Goal: Transaction & Acquisition: Book appointment/travel/reservation

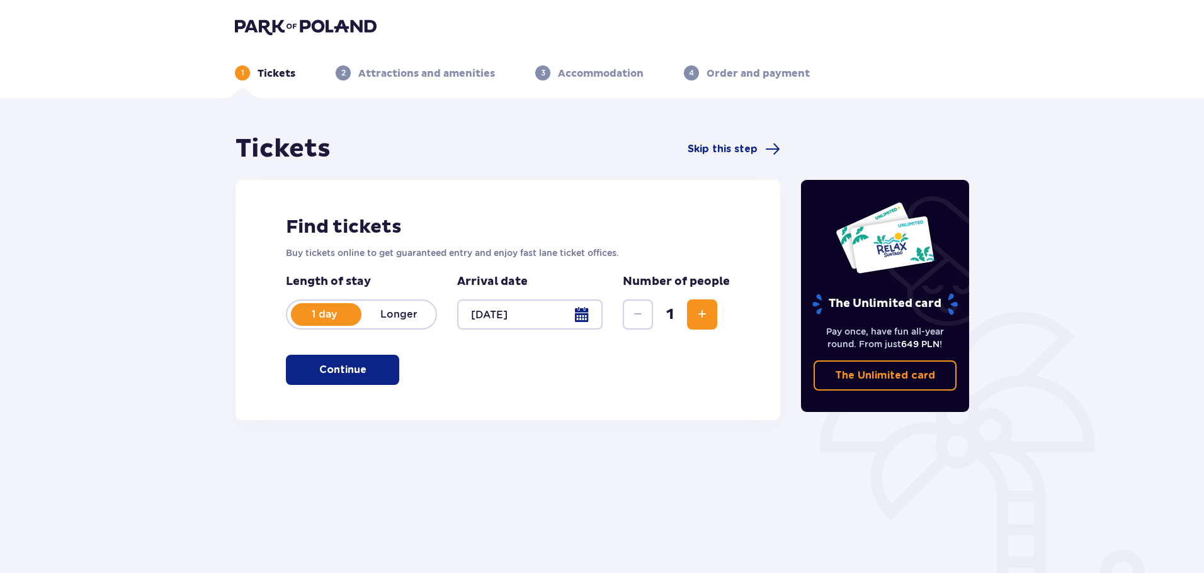
click at [708, 320] on span "Increase" at bounding box center [701, 314] width 15 height 15
click at [707, 320] on span "Increase" at bounding box center [701, 314] width 15 height 15
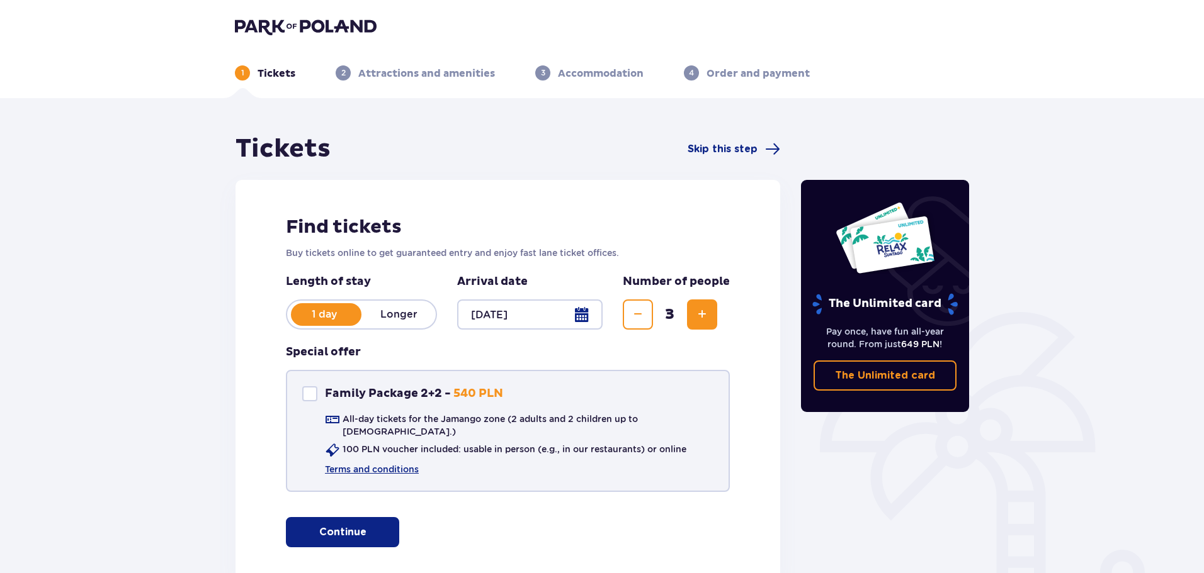
click at [309, 392] on div "Family Package 2+2" at bounding box center [309, 394] width 15 height 15
click at [311, 393] on span at bounding box center [310, 394] width 8 height 8
checkbox input "false"
click at [704, 316] on span "Increase" at bounding box center [701, 314] width 15 height 15
click at [363, 525] on span "button" at bounding box center [368, 532] width 15 height 15
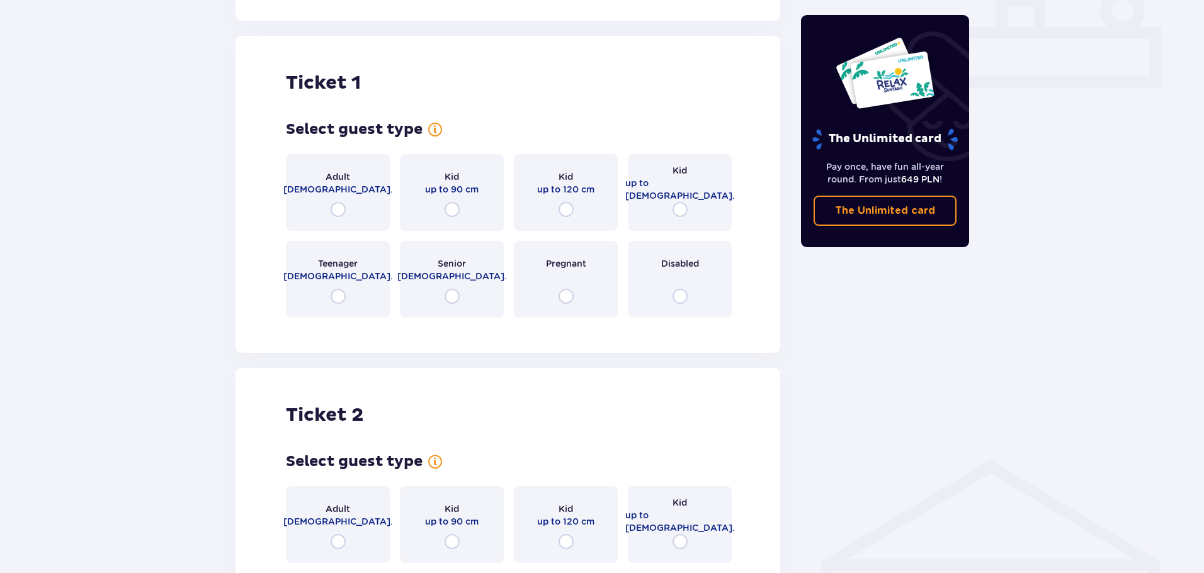
scroll to position [573, 0]
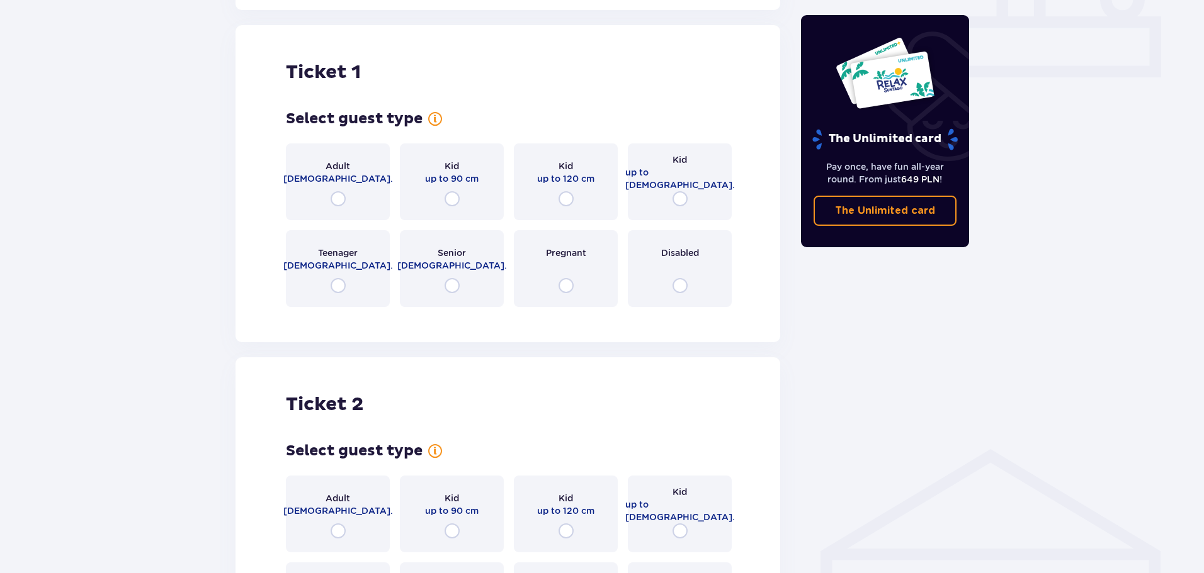
drag, startPoint x: 653, startPoint y: 405, endPoint x: 594, endPoint y: 349, distance: 81.9
click at [594, 358] on div "Ticket 2 Select guest type for ticket number 2 Adult 18 - 65 y.o. Kid up to 90 …" at bounding box center [507, 516] width 545 height 317
click at [680, 191] on input "radio" at bounding box center [679, 198] width 15 height 15
radio input "true"
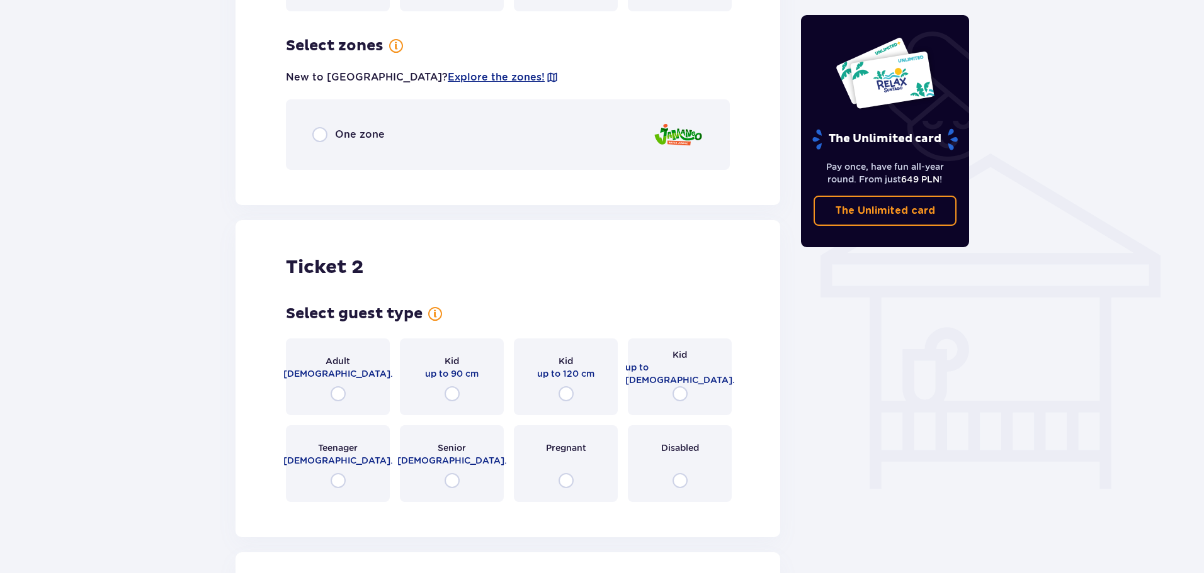
scroll to position [880, 0]
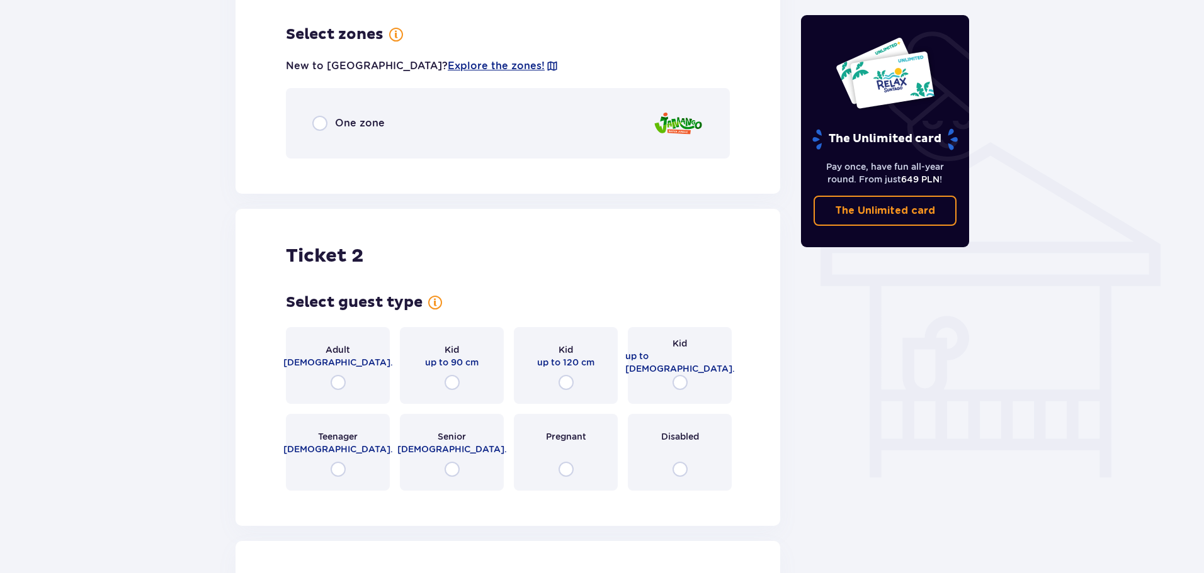
click at [337, 375] on input "radio" at bounding box center [337, 382] width 15 height 15
radio input "true"
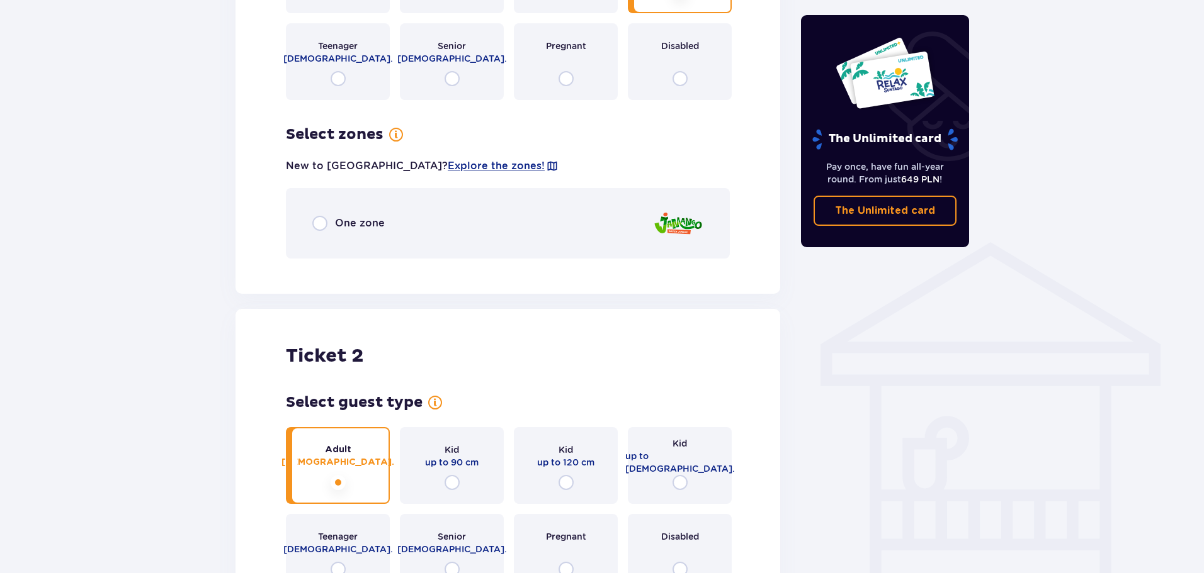
scroll to position [616, 0]
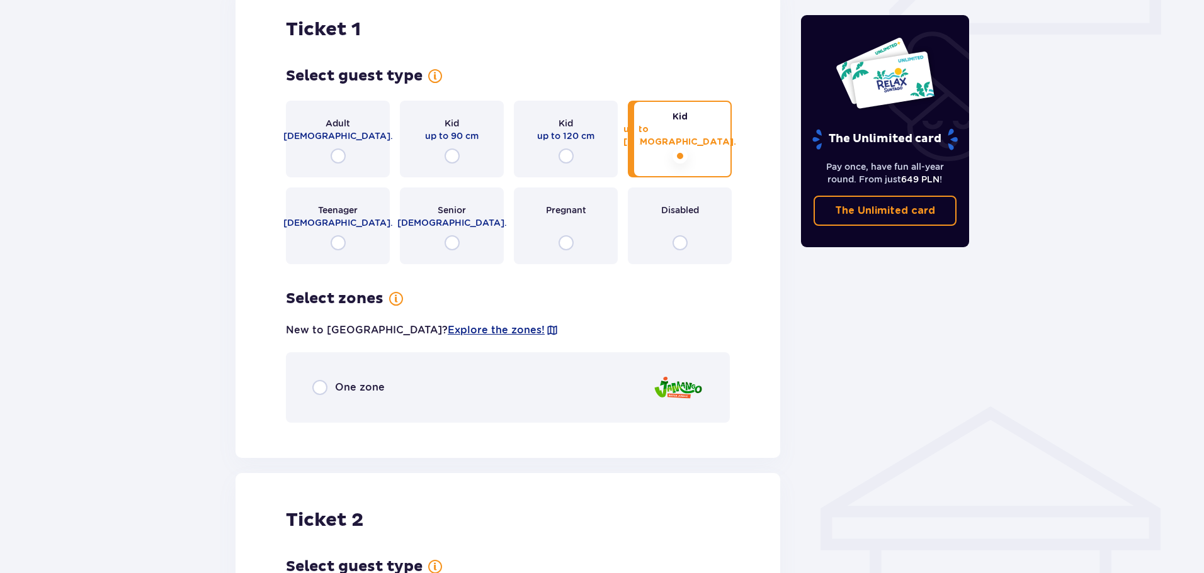
click at [327, 380] on input "radio" at bounding box center [319, 387] width 15 height 15
radio input "true"
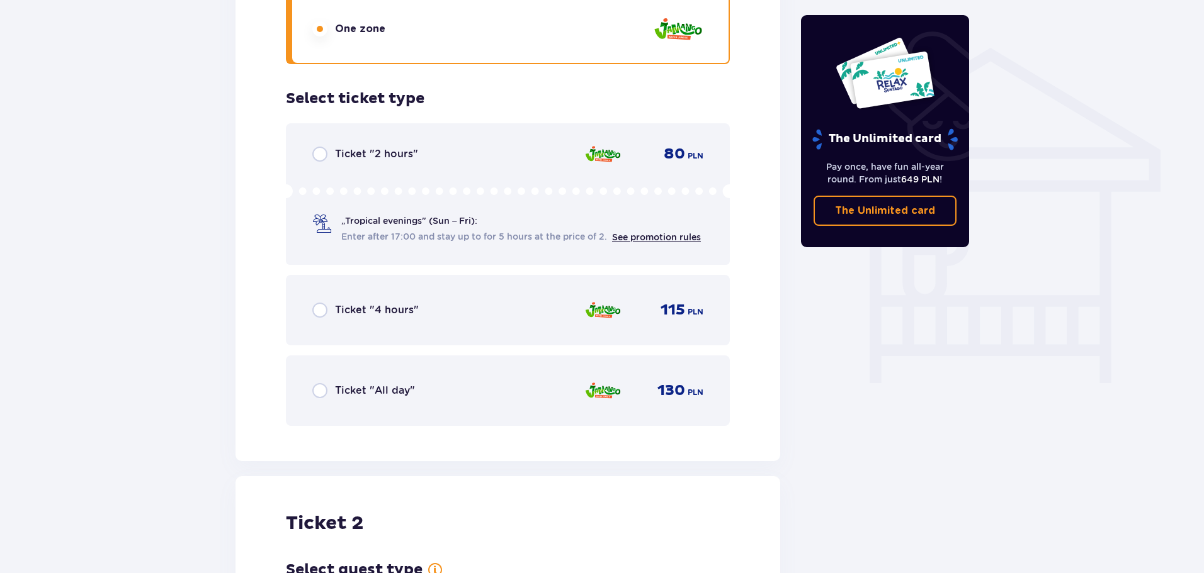
scroll to position [976, 0]
click at [316, 382] on input "radio" at bounding box center [319, 389] width 15 height 15
radio input "true"
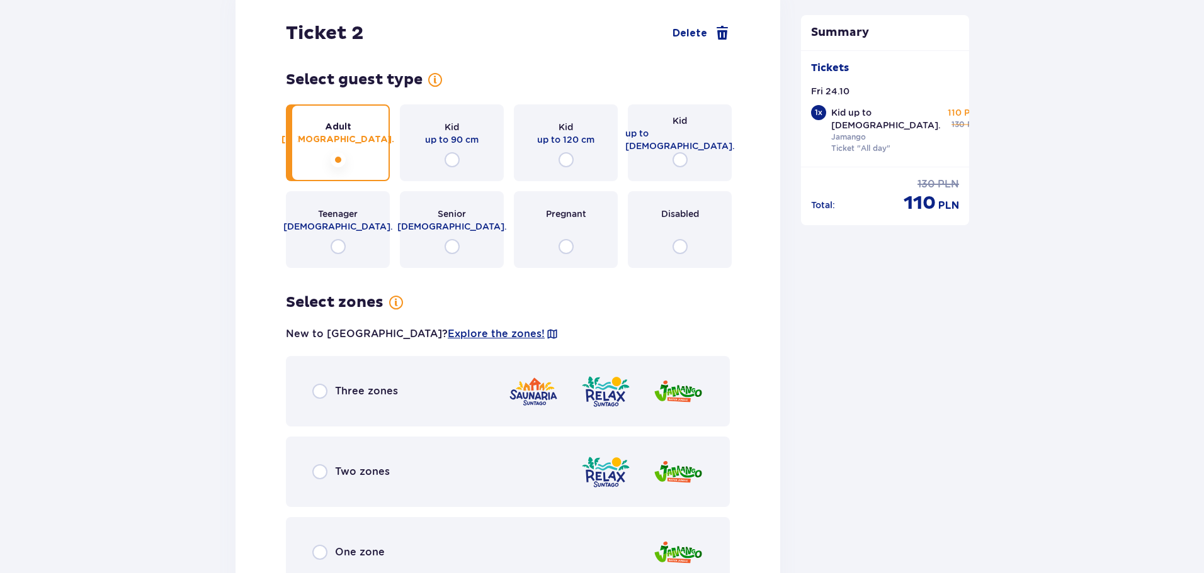
scroll to position [1552, 0]
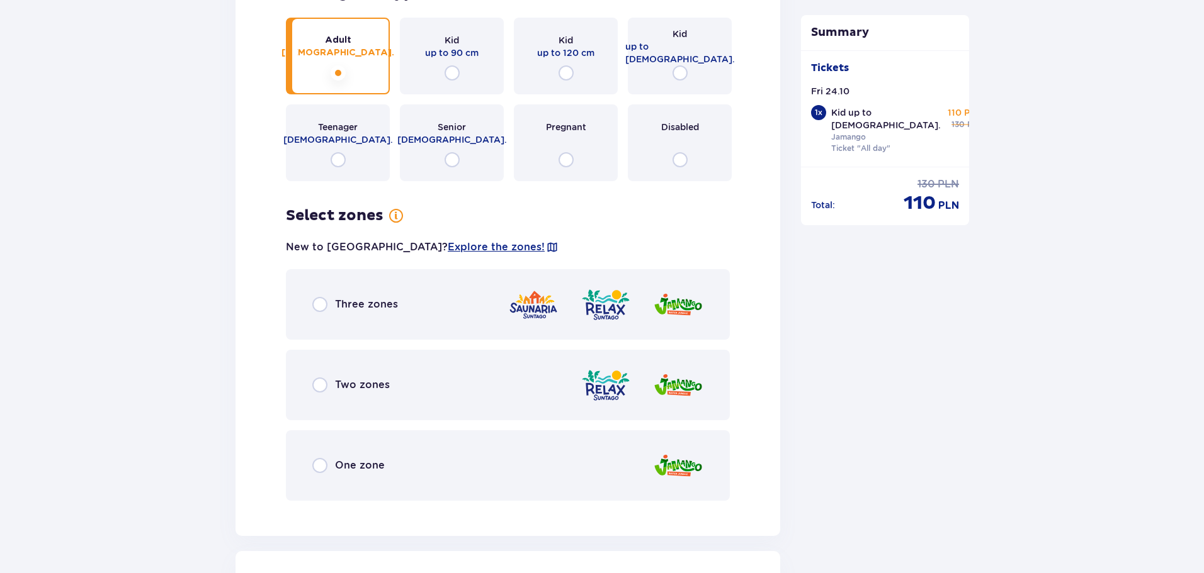
click at [316, 378] on input "radio" at bounding box center [319, 385] width 15 height 15
radio input "true"
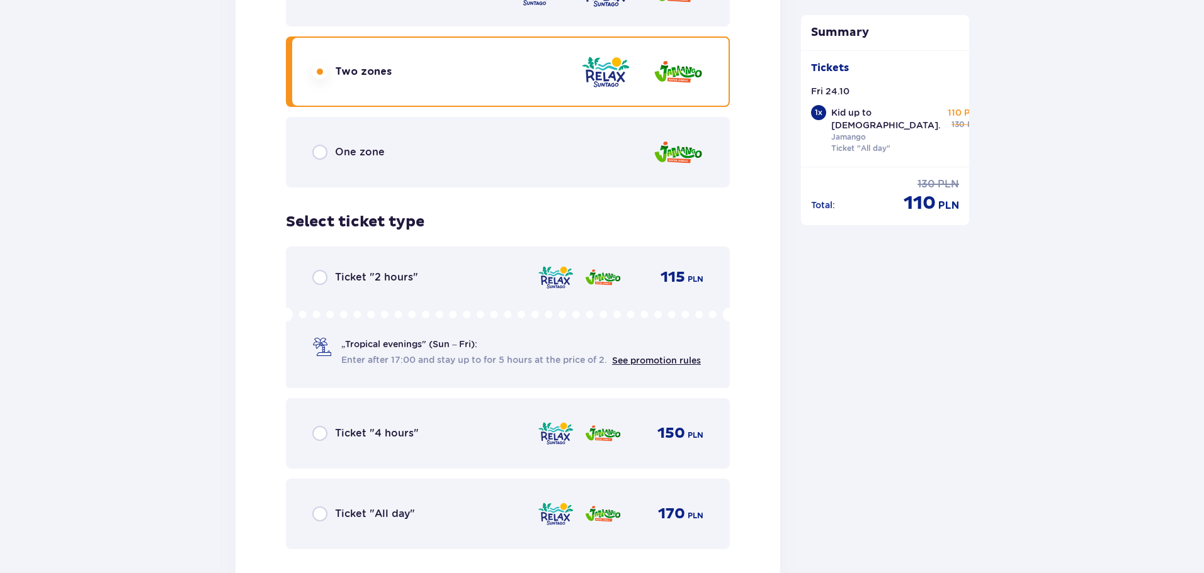
scroll to position [1864, 0]
click at [319, 508] on input "radio" at bounding box center [319, 515] width 15 height 15
radio input "true"
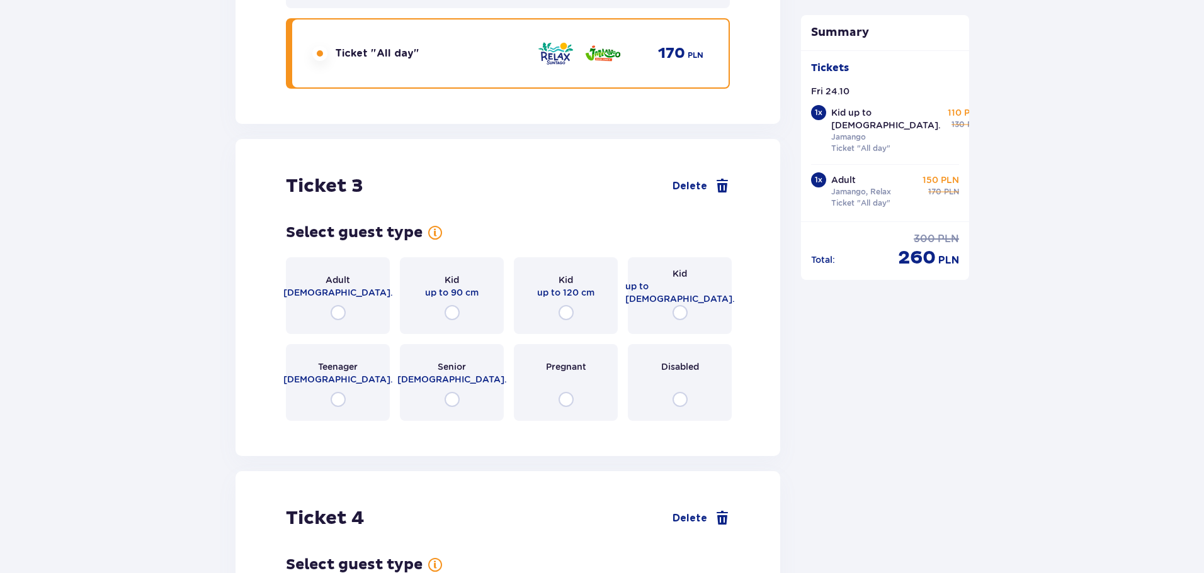
scroll to position [2377, 0]
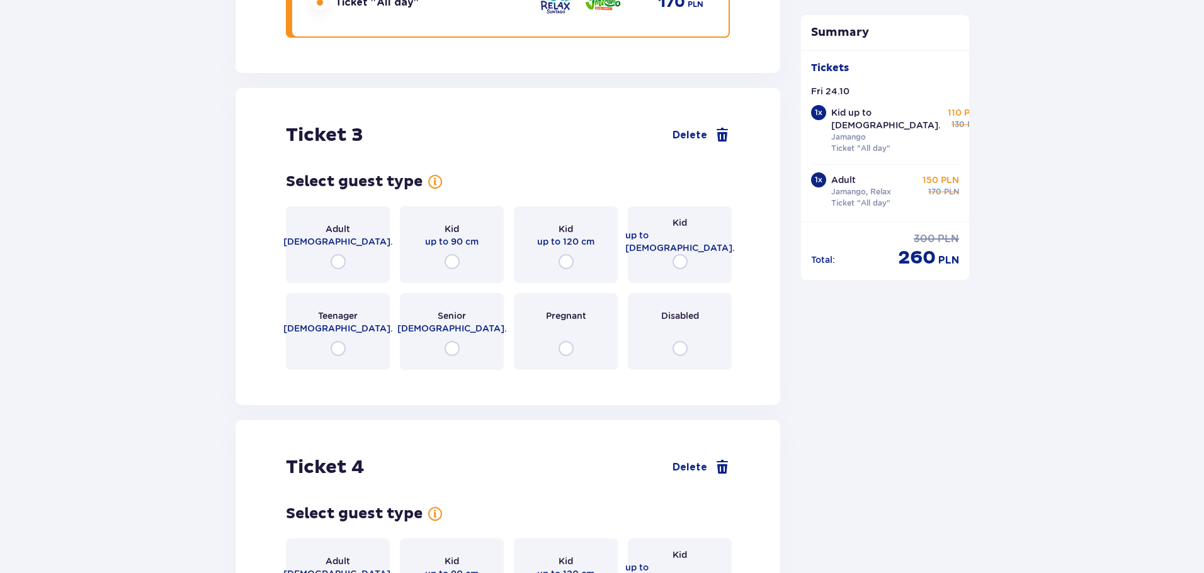
click at [338, 254] on input "radio" at bounding box center [337, 261] width 15 height 15
radio input "true"
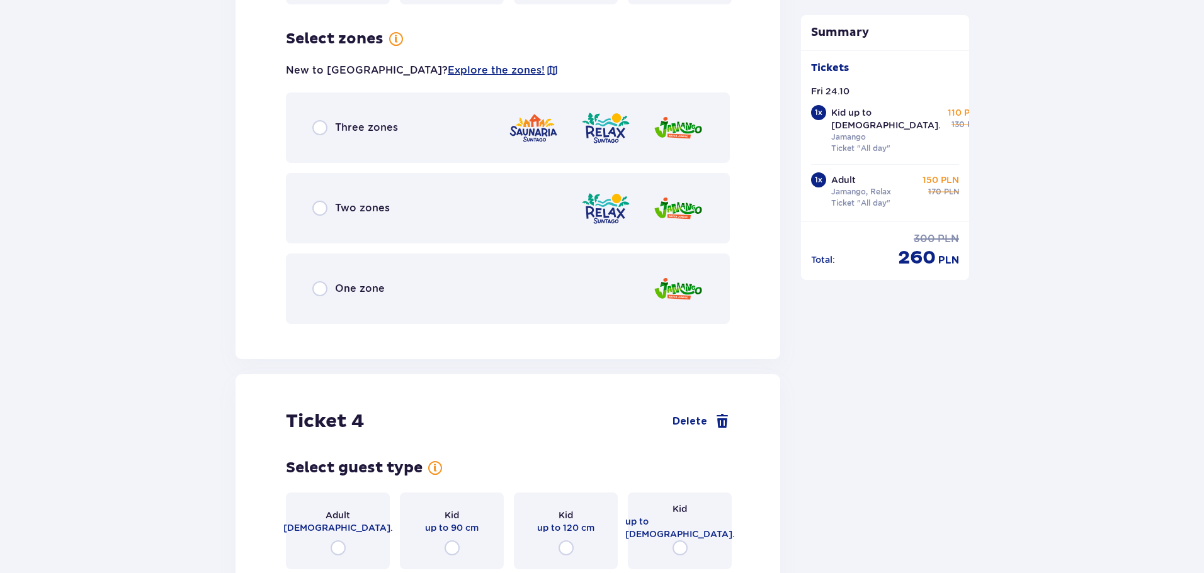
scroll to position [2747, 0]
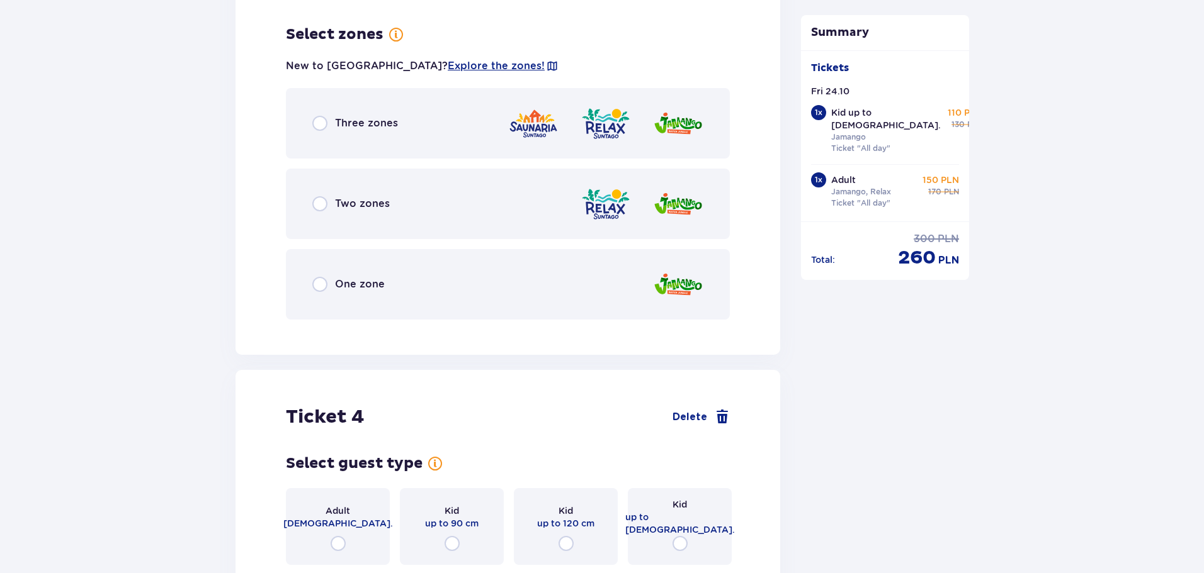
click at [319, 196] on input "radio" at bounding box center [319, 203] width 15 height 15
radio input "true"
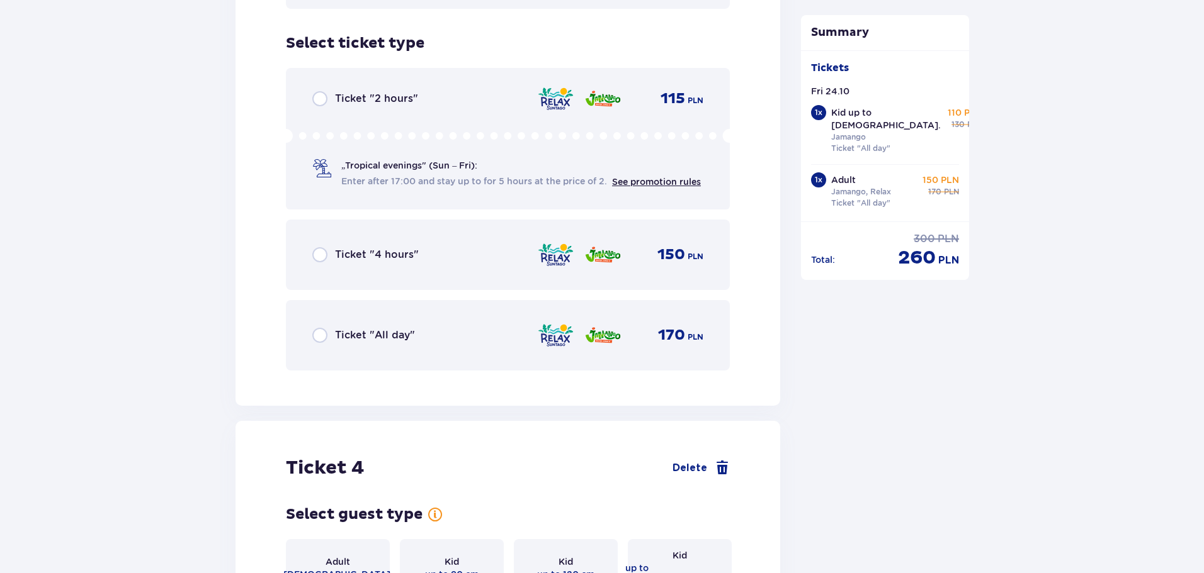
scroll to position [3067, 0]
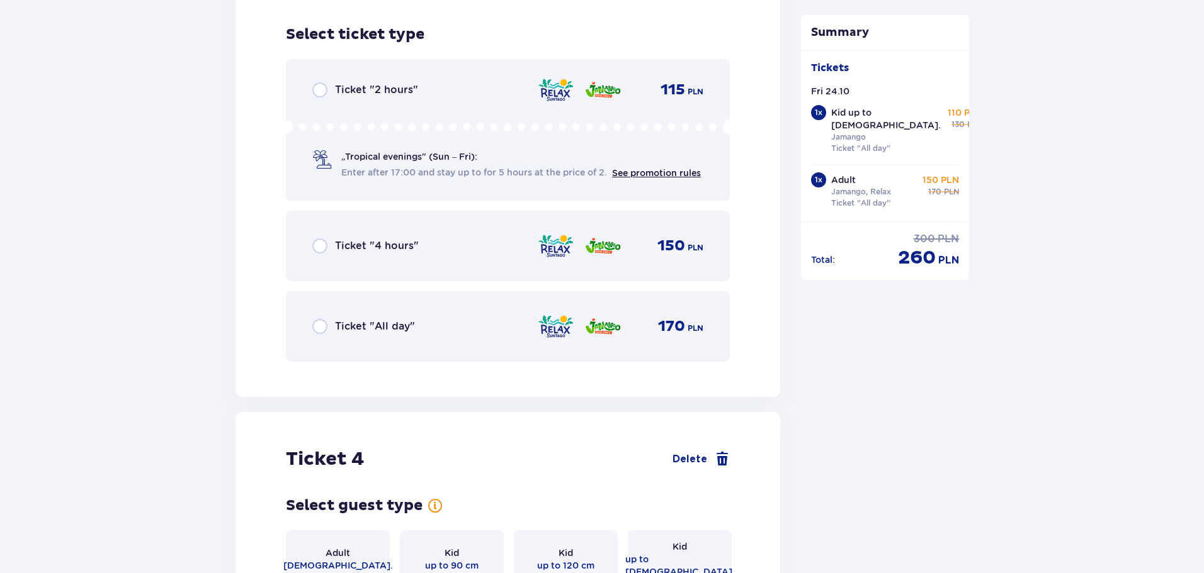
click at [321, 319] on input "radio" at bounding box center [319, 326] width 15 height 15
radio input "true"
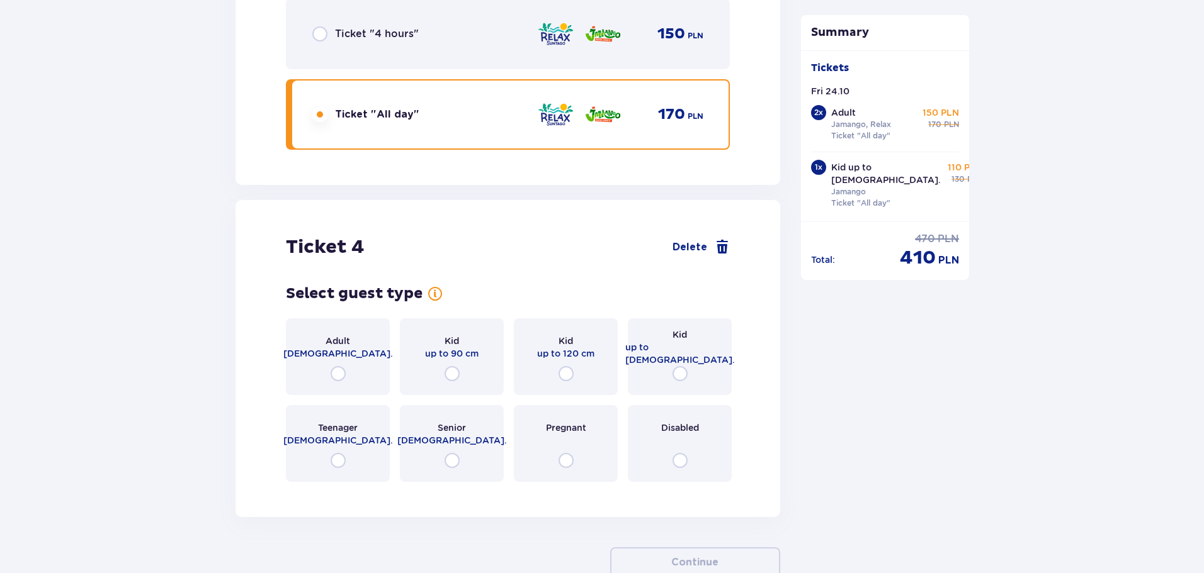
scroll to position [3349, 0]
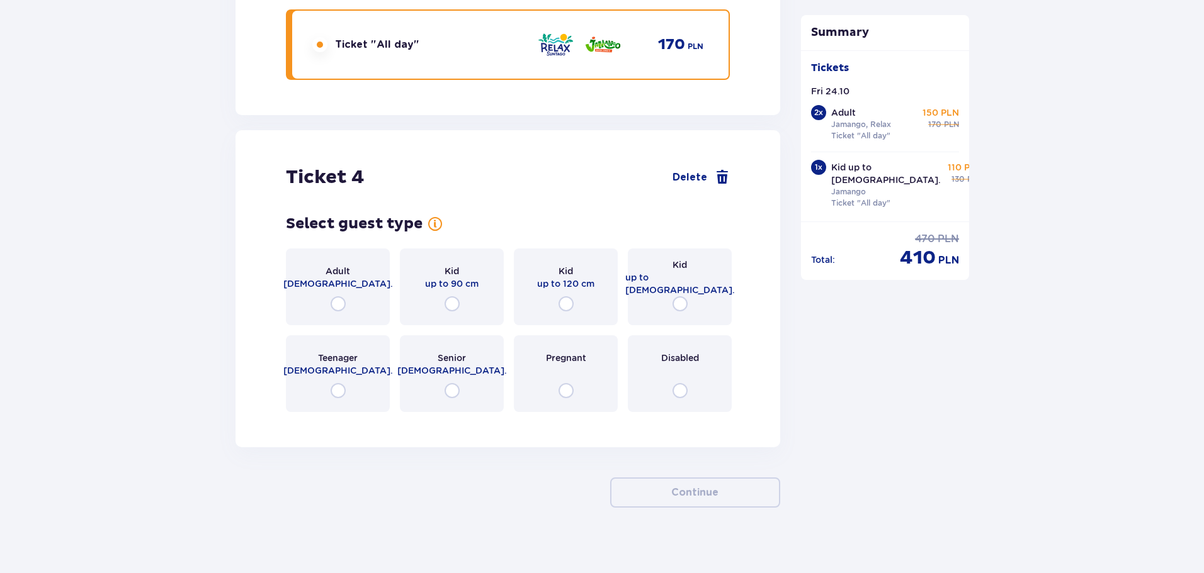
click at [341, 296] on input "radio" at bounding box center [337, 303] width 15 height 15
radio input "true"
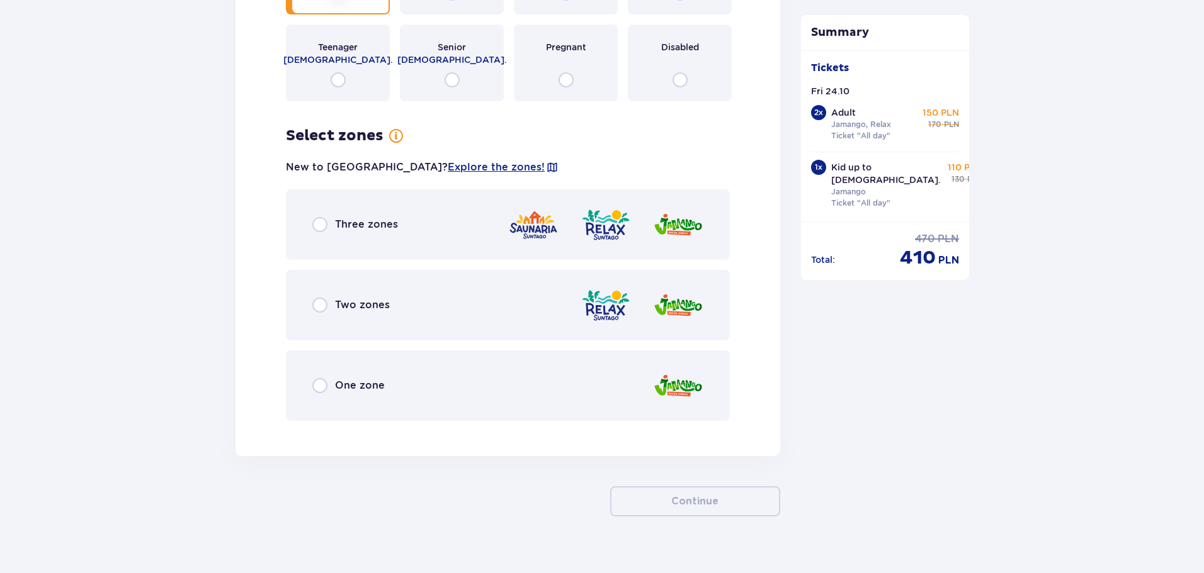
scroll to position [3669, 0]
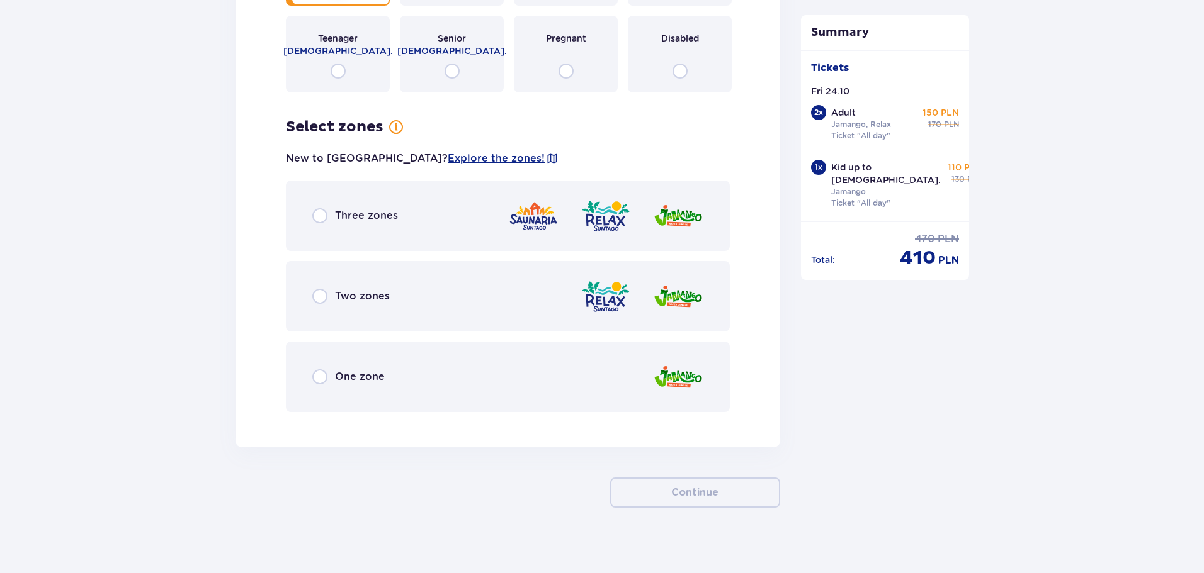
click at [318, 289] on input "radio" at bounding box center [319, 296] width 15 height 15
radio input "true"
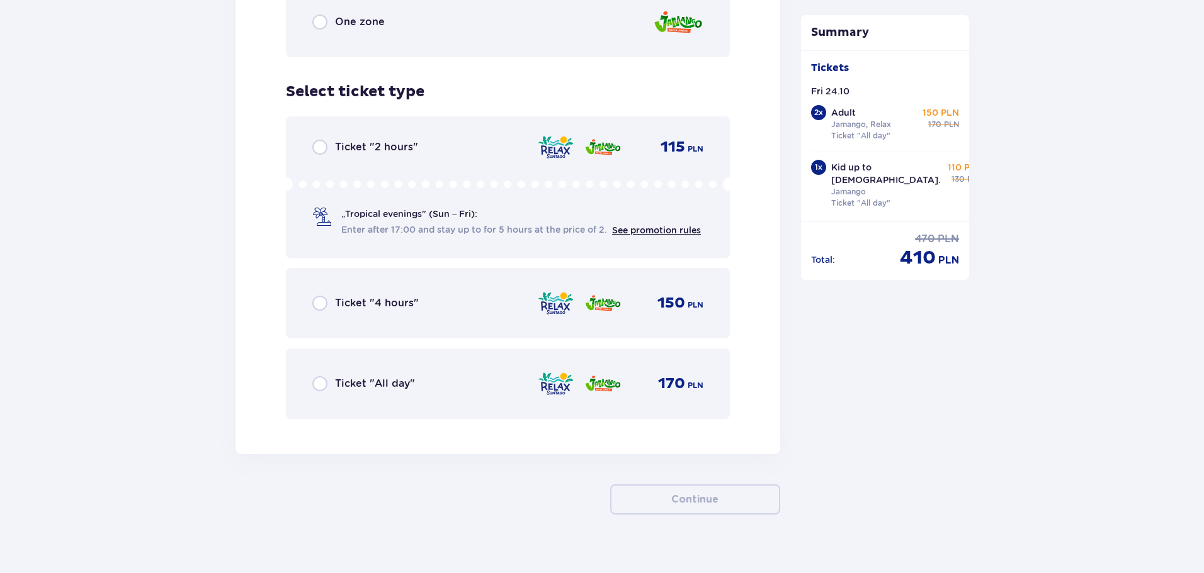
scroll to position [4031, 0]
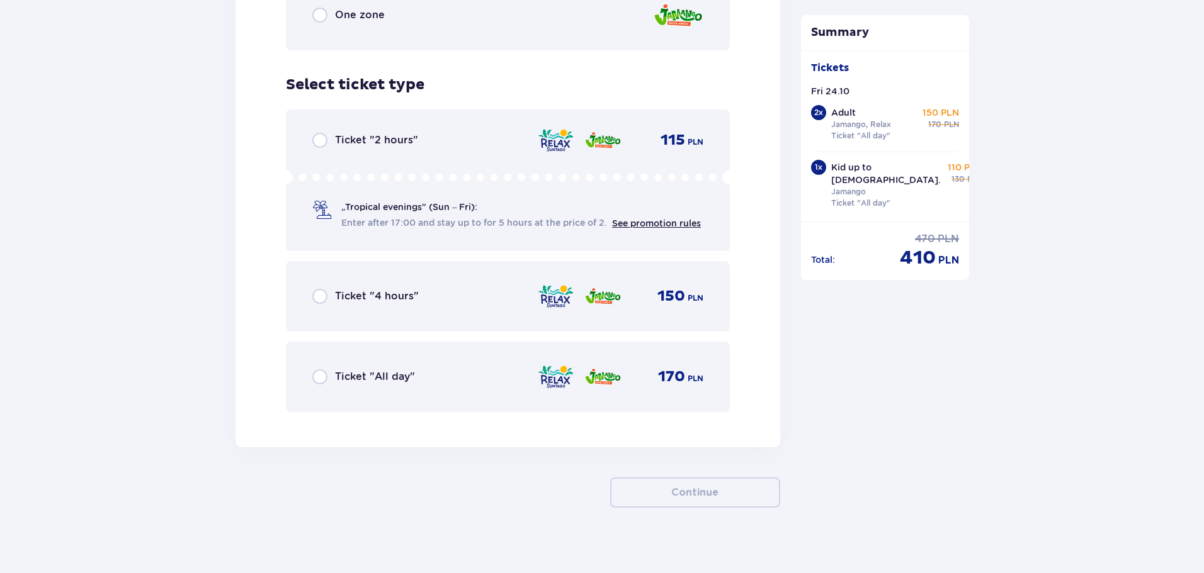
click at [318, 370] on input "radio" at bounding box center [319, 377] width 15 height 15
radio input "true"
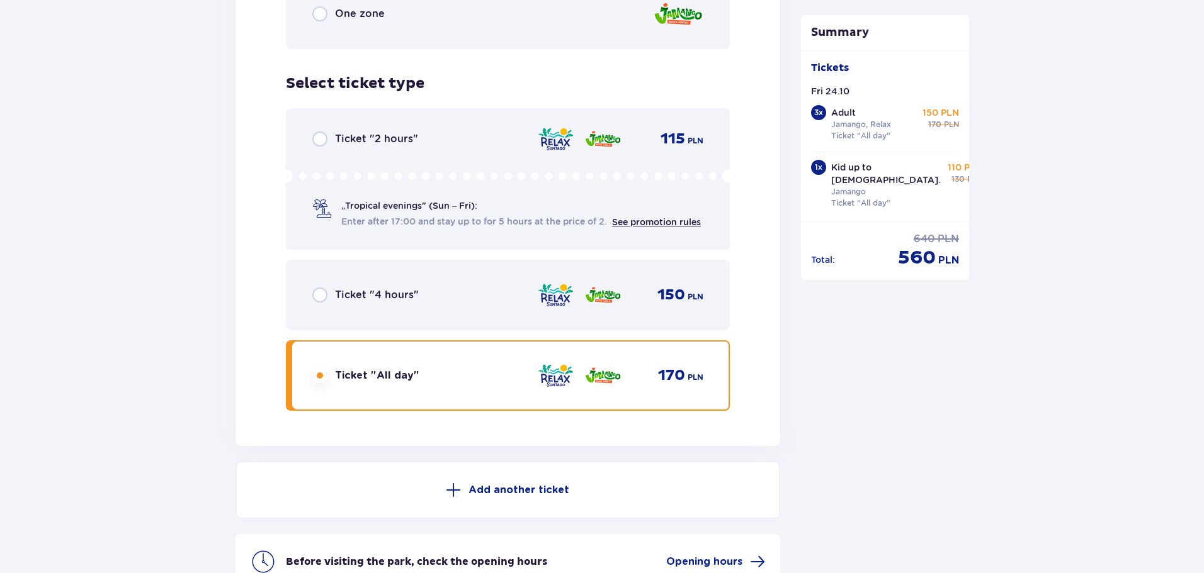
scroll to position [4159, 0]
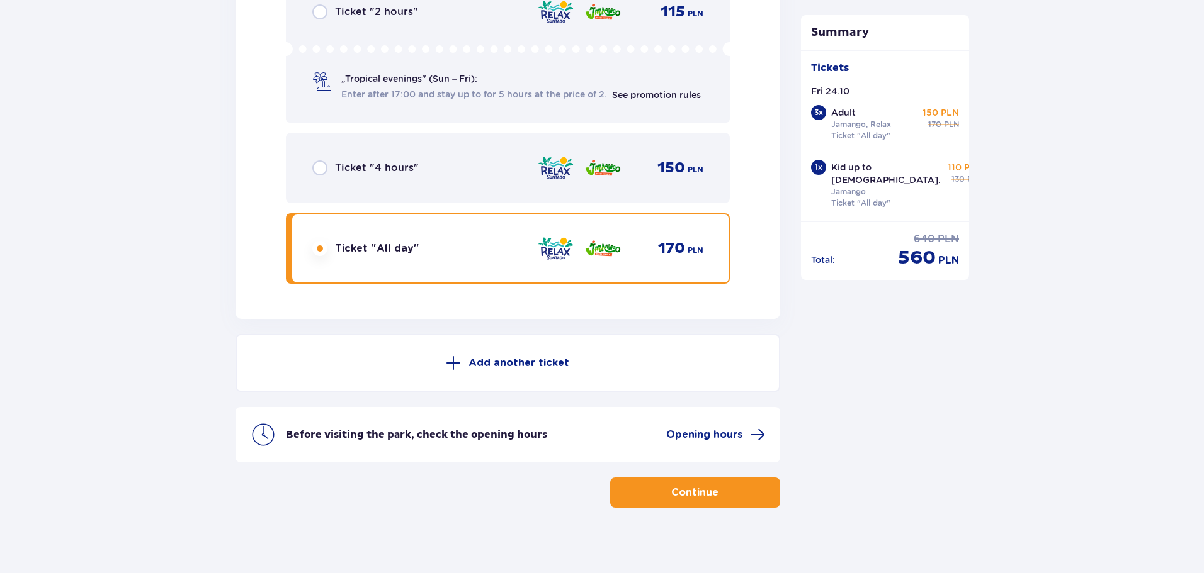
click at [719, 485] on span "button" at bounding box center [720, 492] width 15 height 15
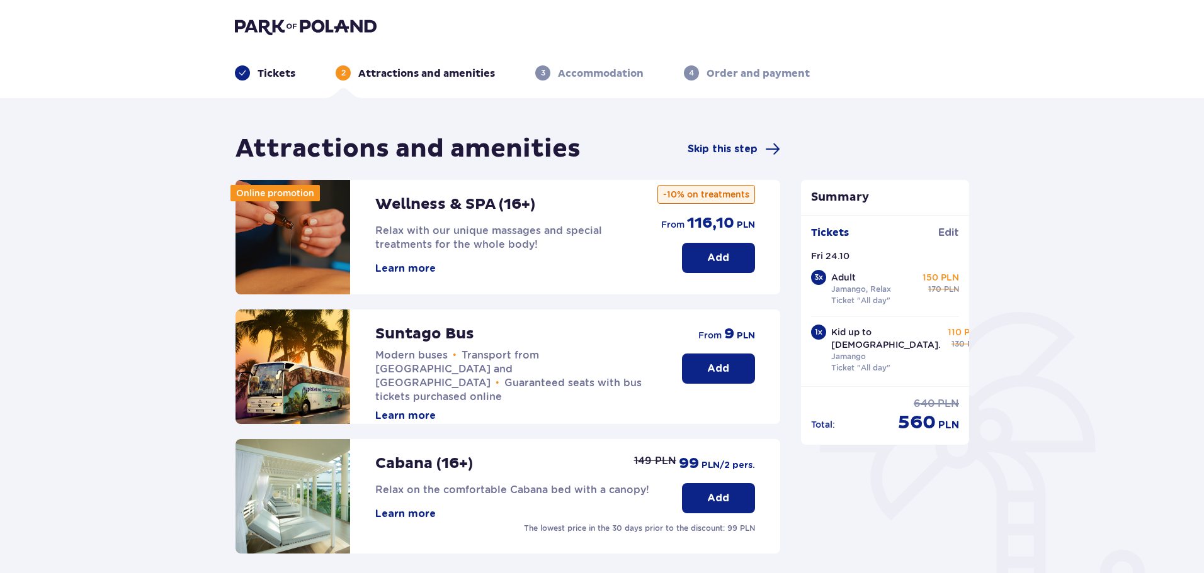
click at [397, 267] on button "Learn more" at bounding box center [405, 269] width 60 height 14
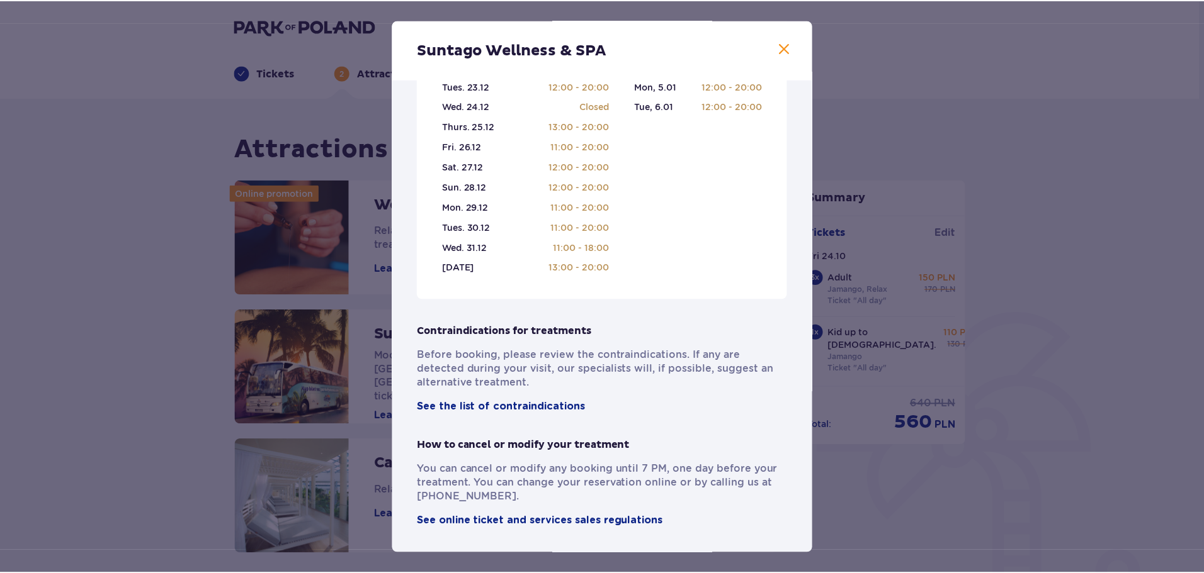
scroll to position [767, 0]
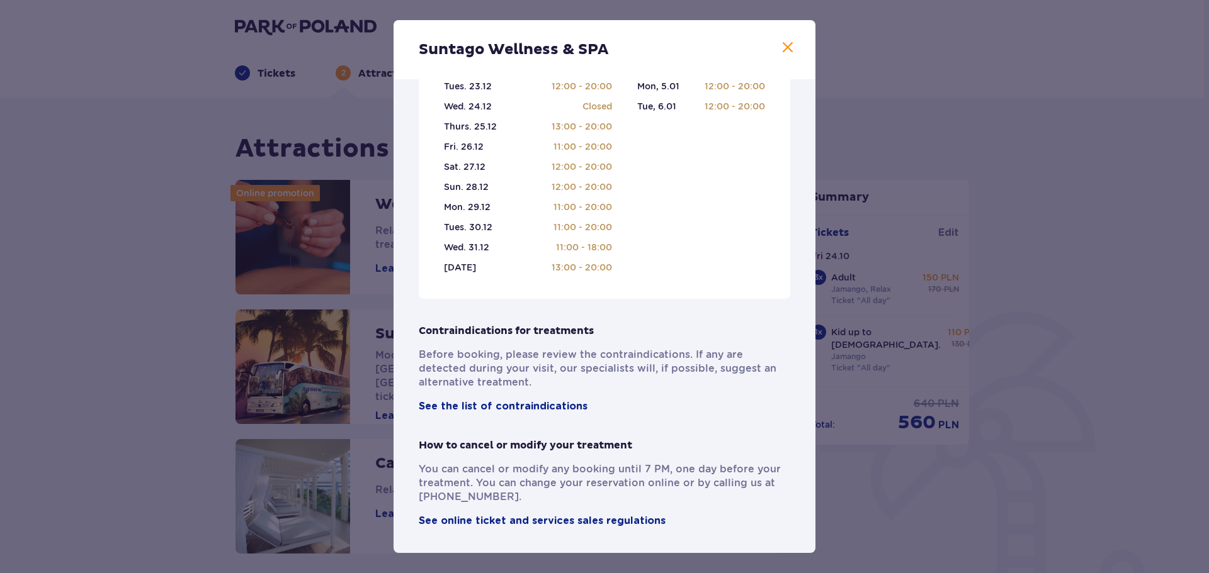
click at [784, 45] on span at bounding box center [787, 47] width 15 height 15
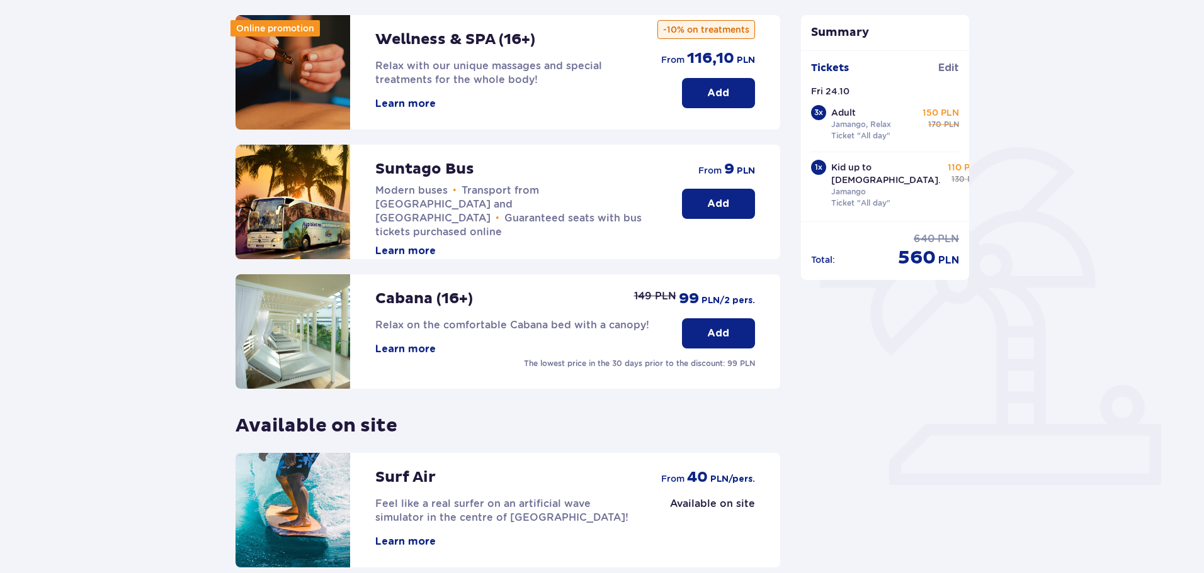
scroll to position [280, 0]
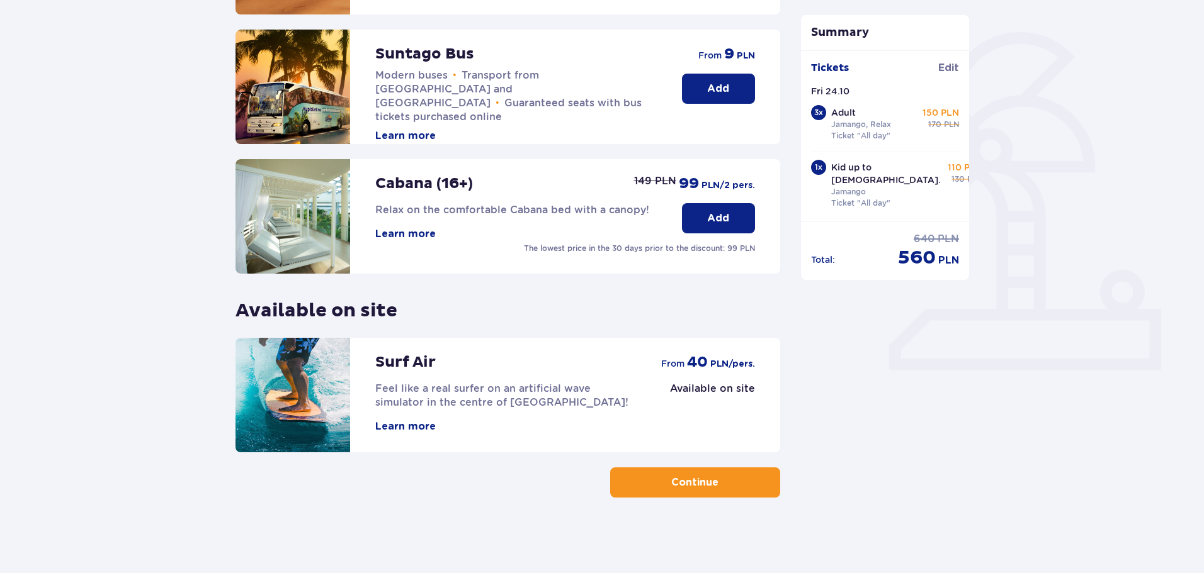
click at [711, 485] on button "Continue" at bounding box center [695, 483] width 170 height 30
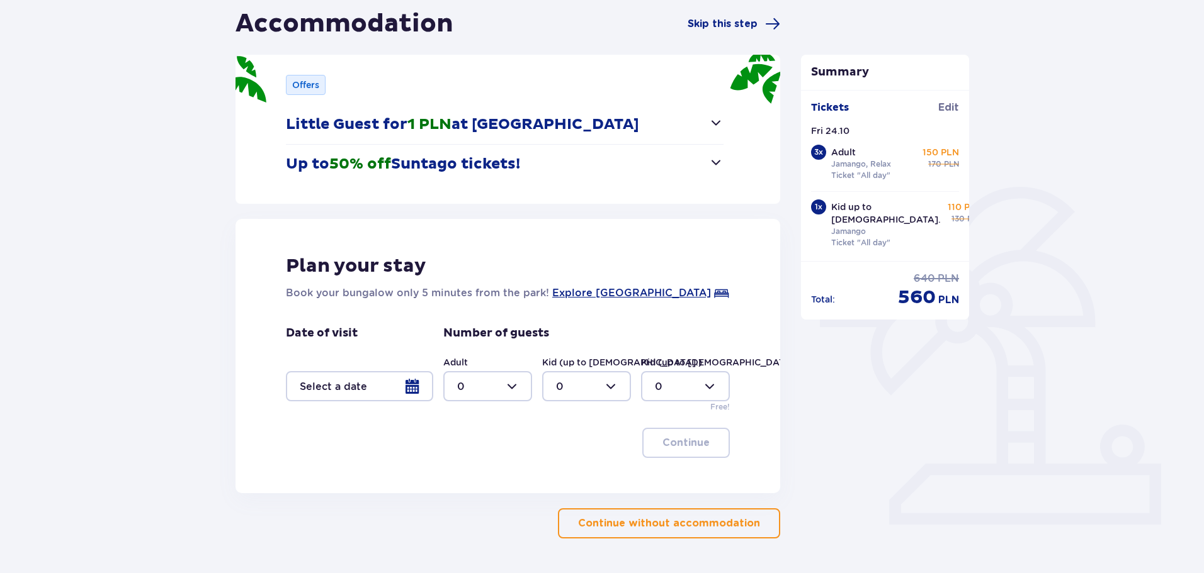
scroll to position [126, 0]
click at [413, 389] on div at bounding box center [359, 386] width 147 height 30
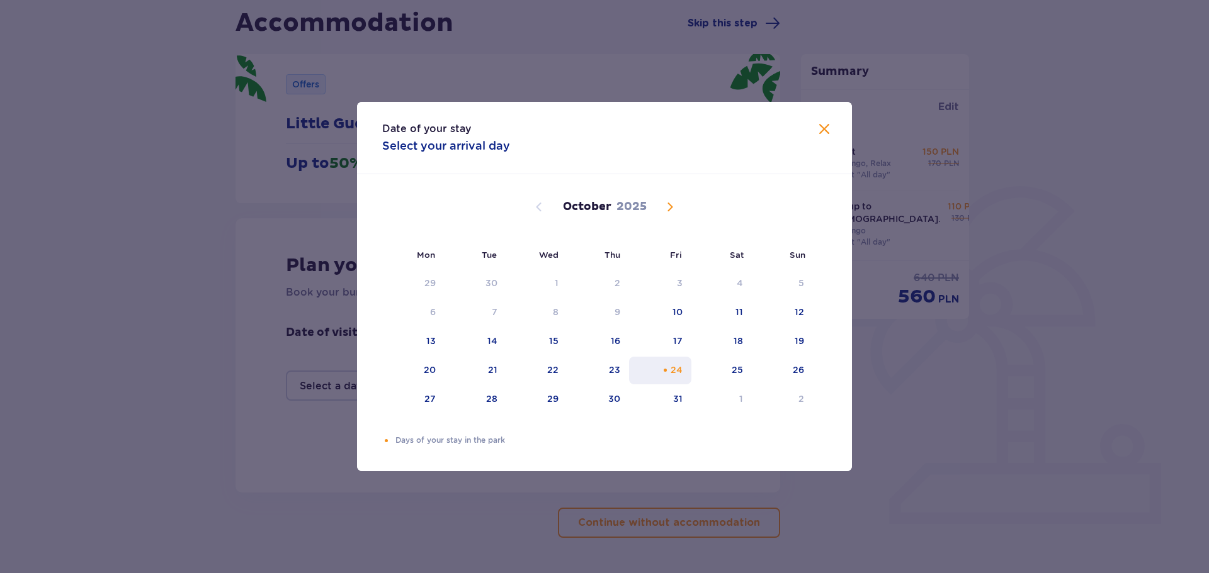
click at [674, 366] on div "24" at bounding box center [676, 370] width 12 height 13
click at [822, 130] on span "Close" at bounding box center [823, 129] width 15 height 15
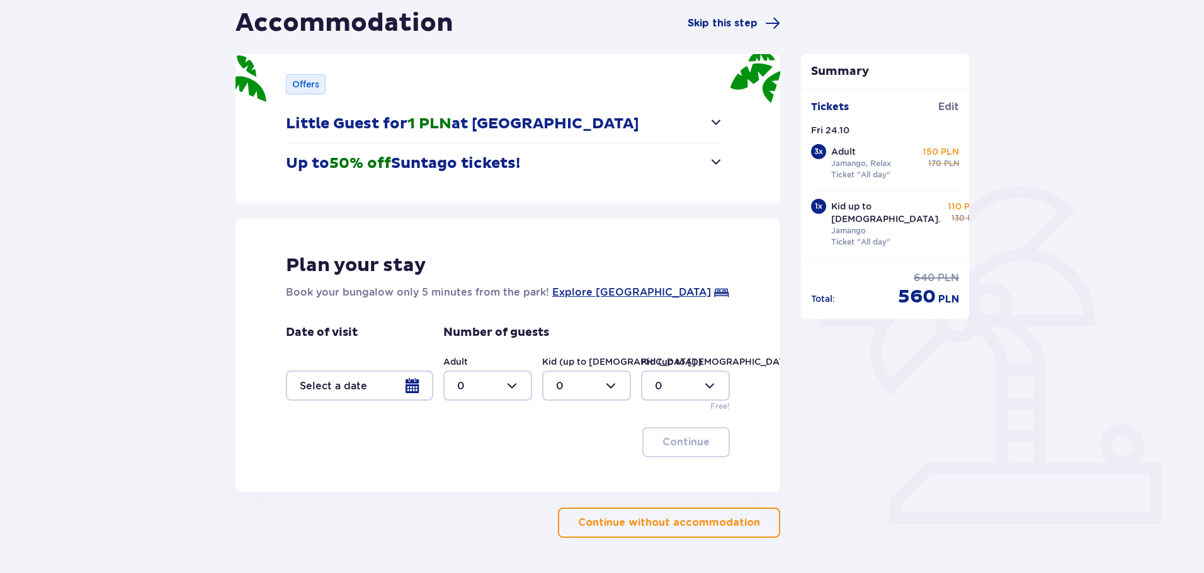
click at [414, 381] on div at bounding box center [359, 386] width 147 height 30
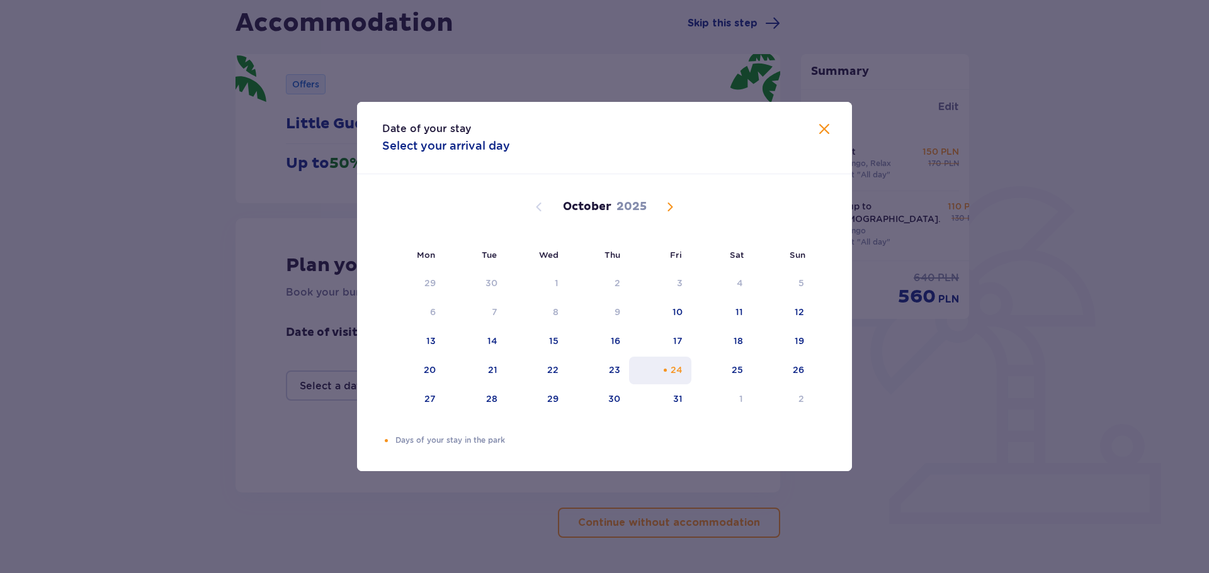
click at [666, 371] on div "Orange dot" at bounding box center [665, 370] width 8 height 8
click at [657, 371] on div "24" at bounding box center [660, 371] width 62 height 28
click at [660, 371] on div "24" at bounding box center [660, 371] width 62 height 28
click at [823, 130] on span "Close" at bounding box center [823, 129] width 15 height 15
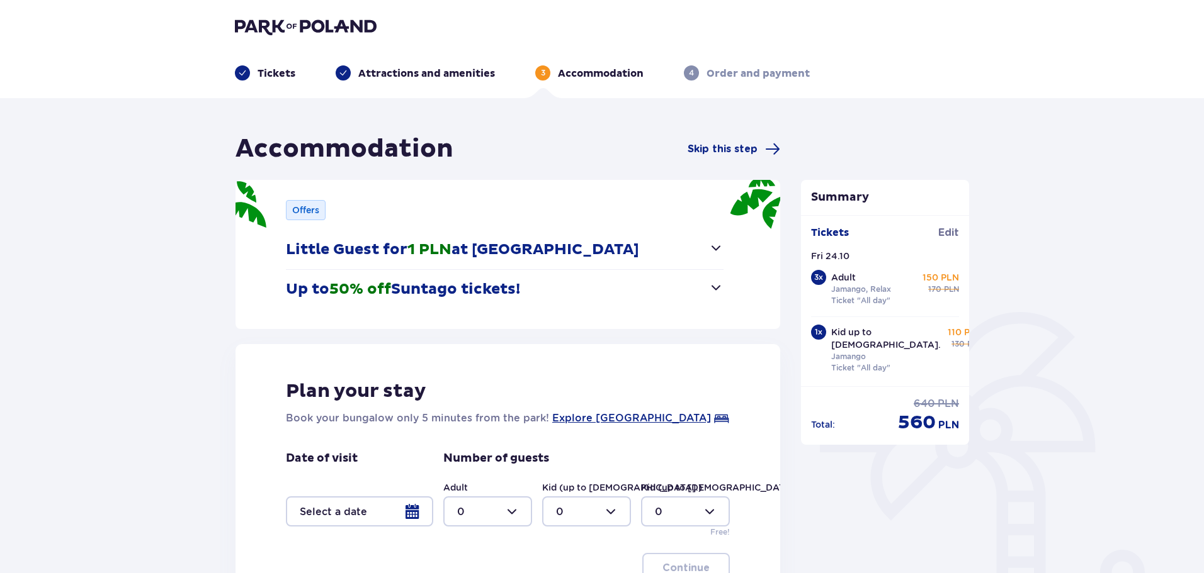
click at [713, 288] on span "button" at bounding box center [715, 287] width 15 height 15
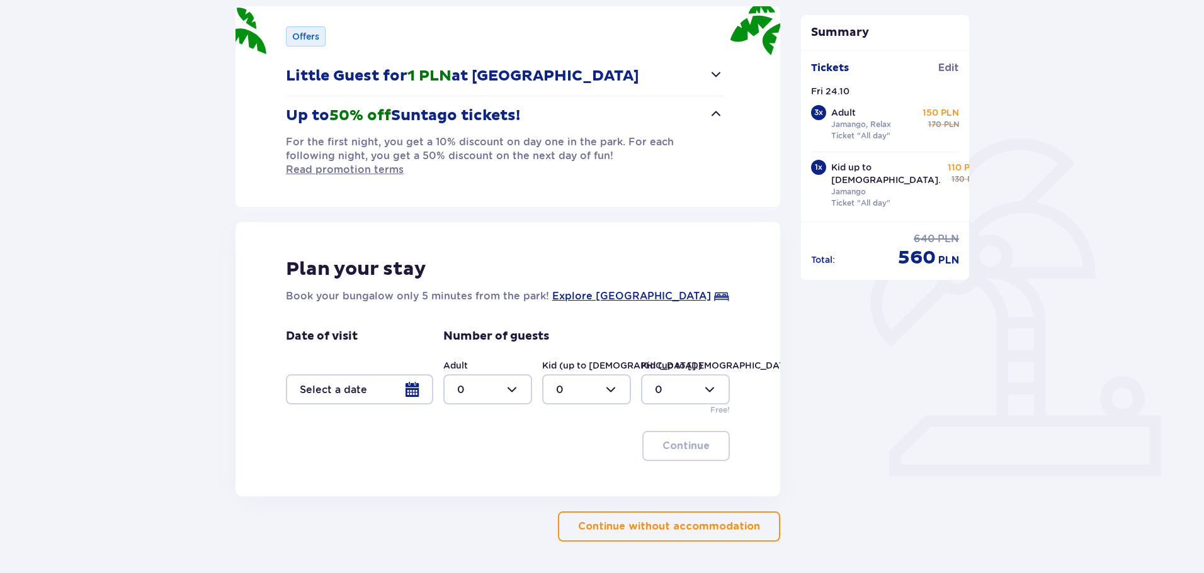
scroll to position [204, 0]
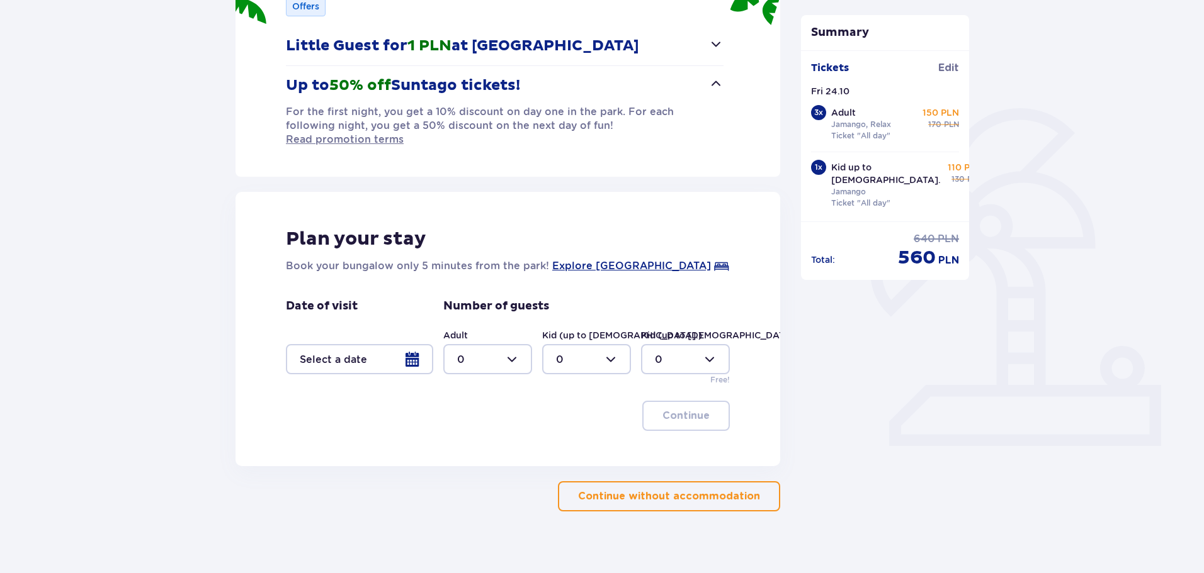
click at [658, 490] on p "Continue without accommodation" at bounding box center [669, 497] width 182 height 14
